Goal: Obtain resource: Obtain resource

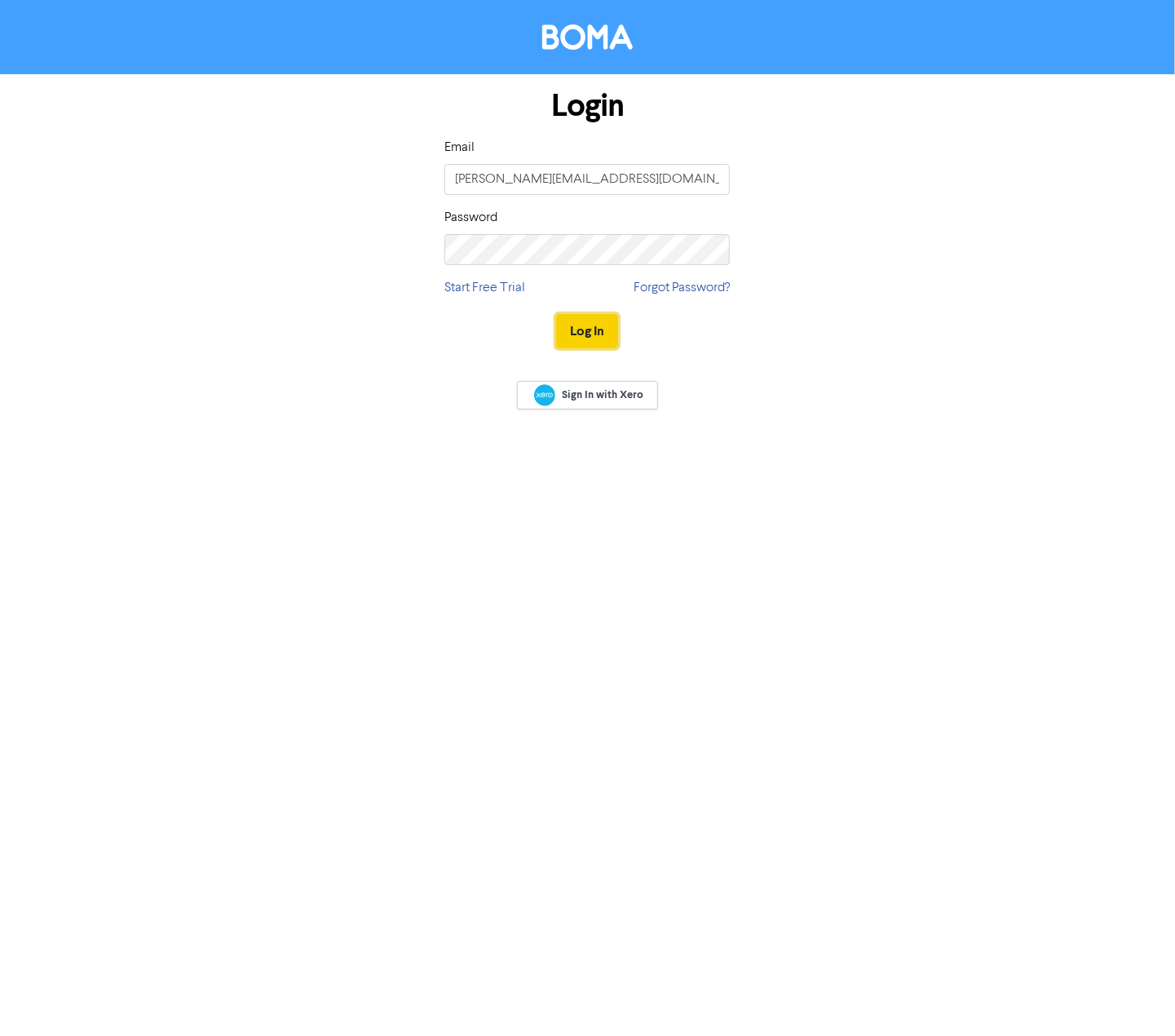
click at [593, 332] on button "Log In" at bounding box center [588, 331] width 62 height 34
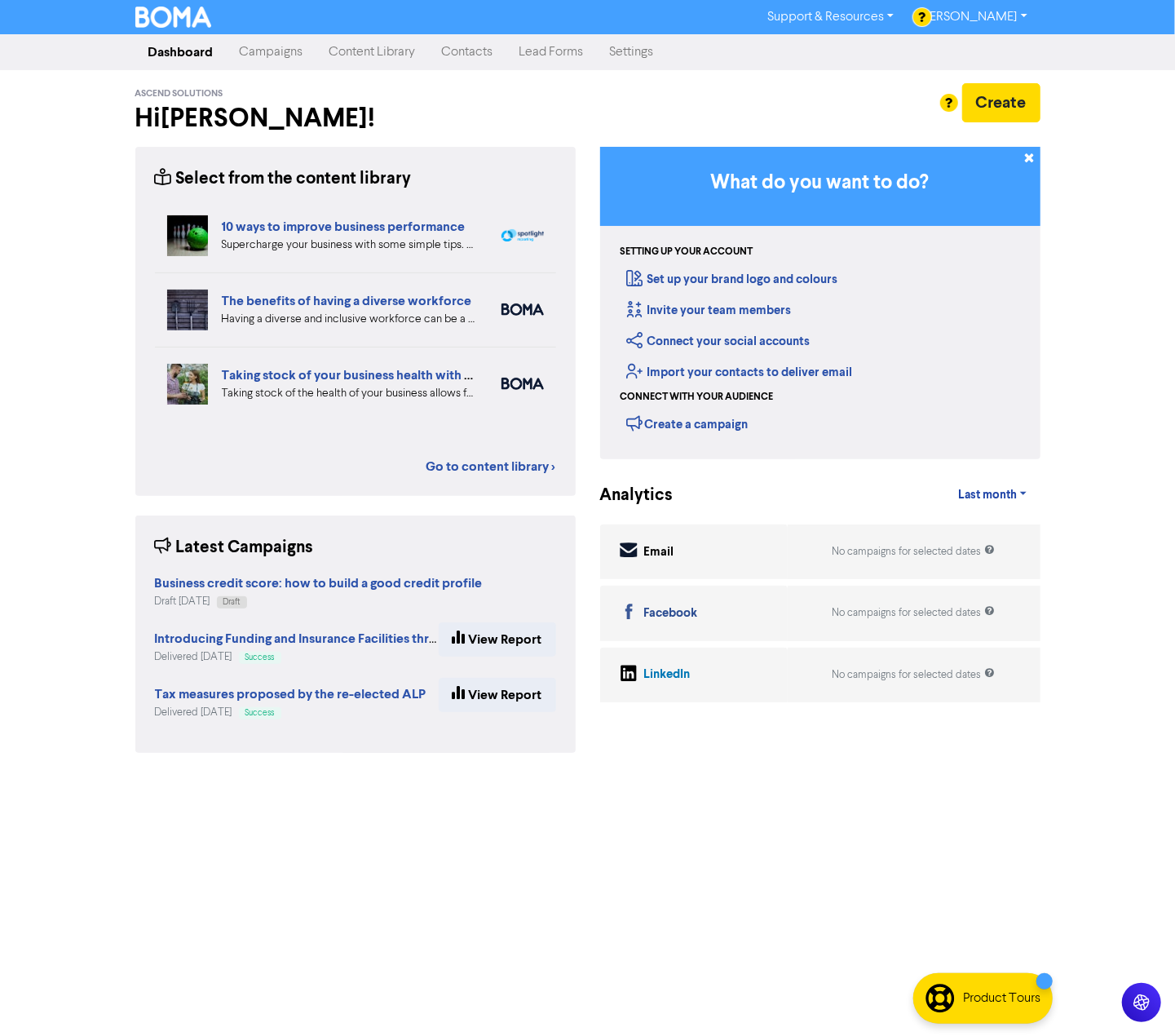
click at [354, 228] on link "10 ways to improve business performance" at bounding box center [343, 226] width 244 height 16
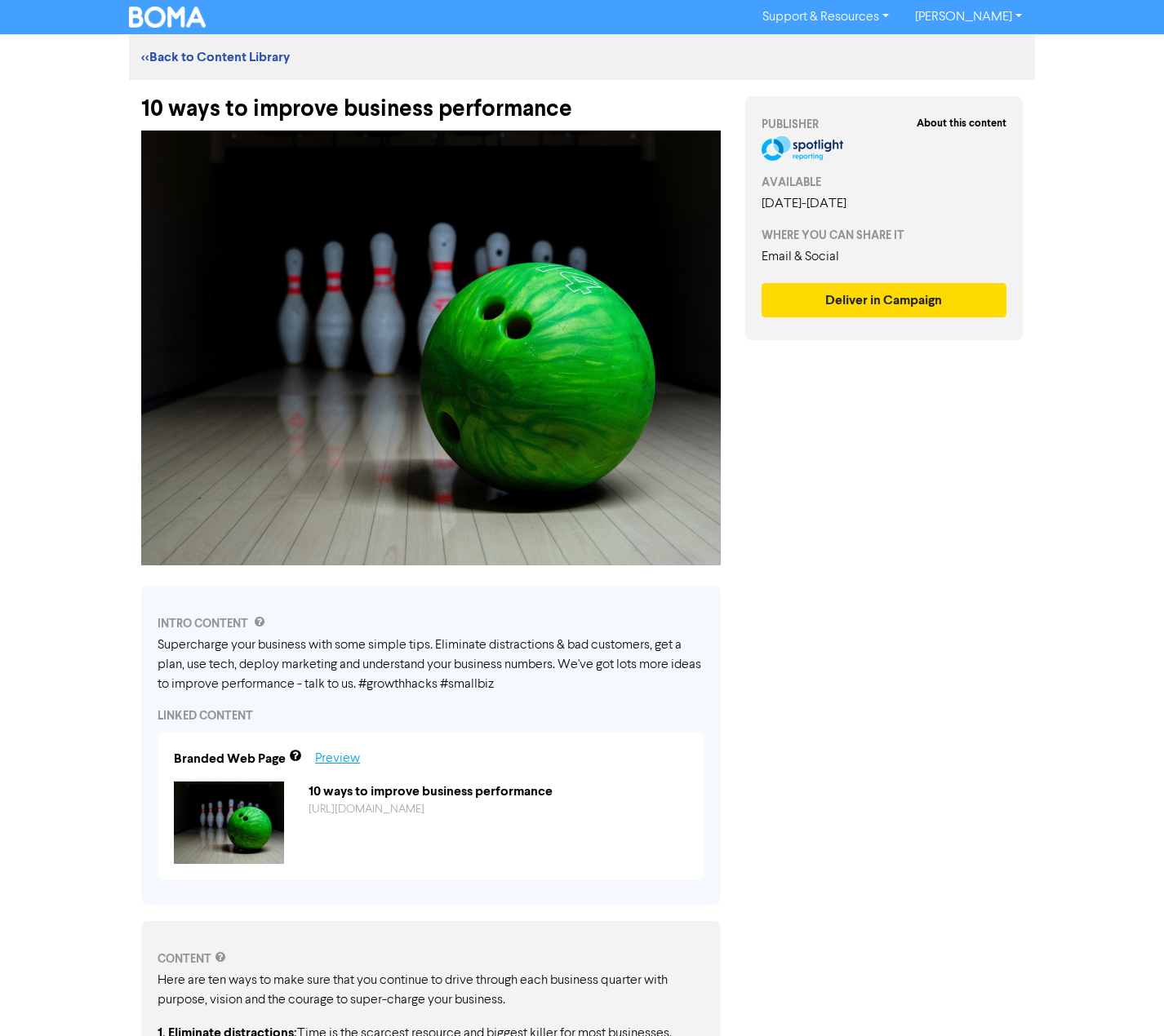
click at [333, 752] on link "Preview" at bounding box center [337, 759] width 45 height 13
